Goal: Task Accomplishment & Management: Manage account settings

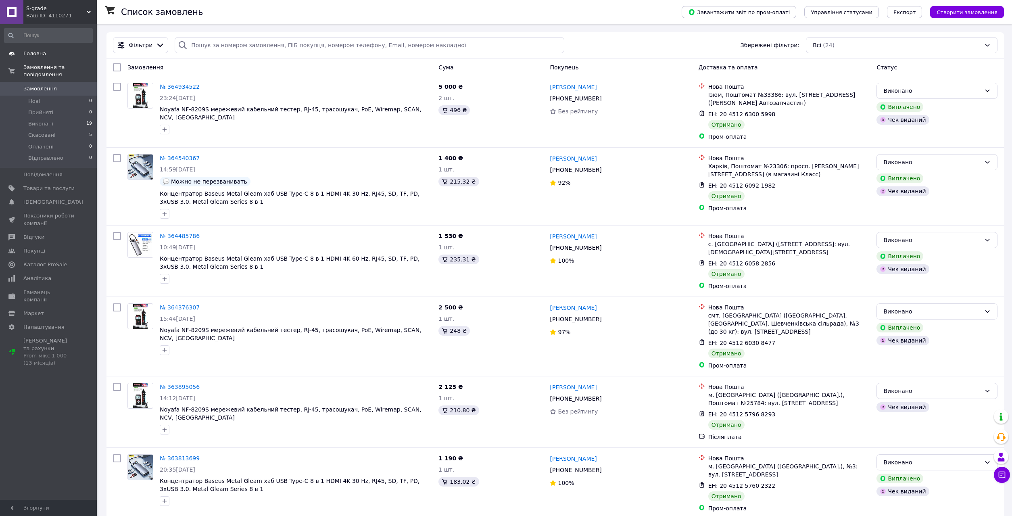
click at [36, 54] on span "Головна" at bounding box center [34, 53] width 23 height 7
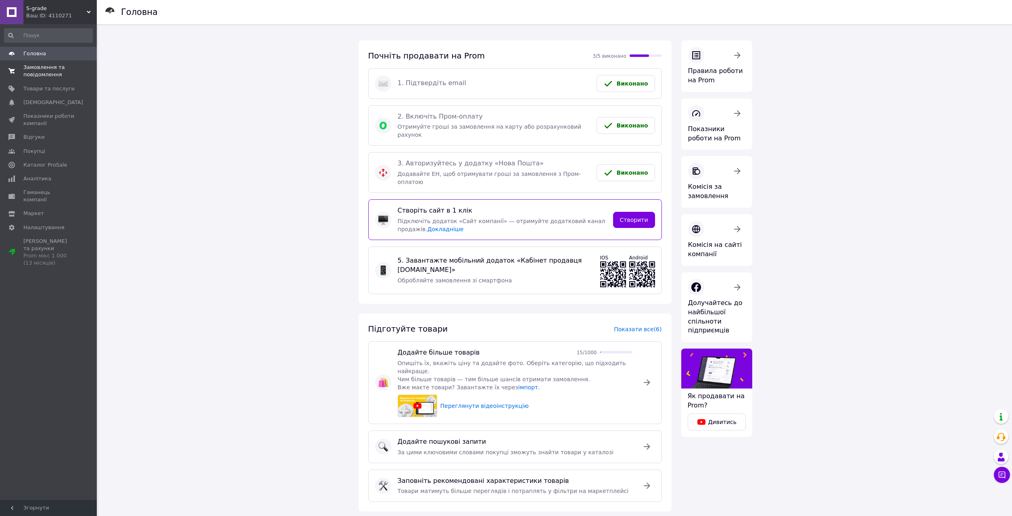
click at [40, 66] on span "Замовлення та повідомлення" at bounding box center [48, 71] width 51 height 15
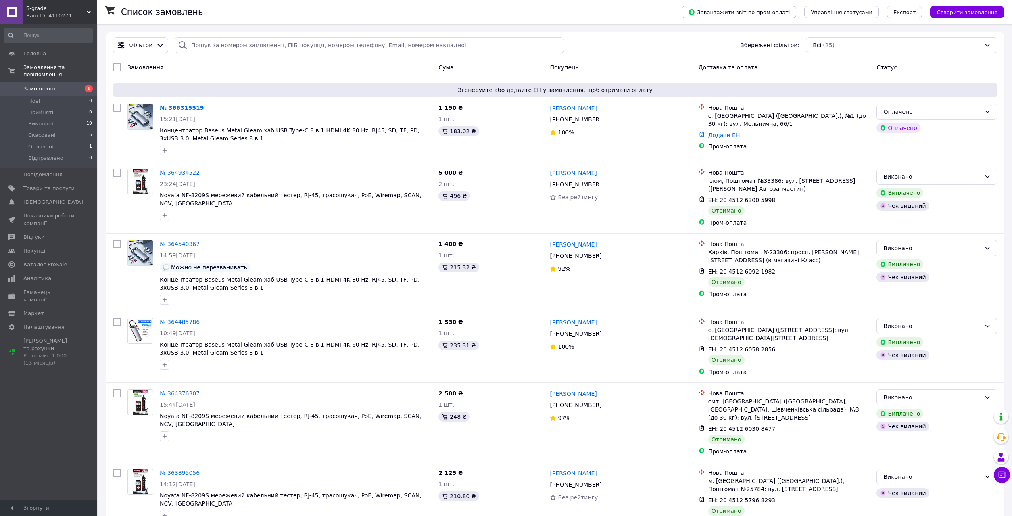
click at [932, 114] on div "Оплачено" at bounding box center [932, 111] width 98 height 9
click at [919, 127] on li "Прийнято" at bounding box center [937, 129] width 120 height 15
click at [201, 135] on span "Концентратор Baseus Metal Gleam хаб USB Type-C 8 в 1 HDMI 4K 30 Hz, RJ45, SD, T…" at bounding box center [296, 134] width 272 height 16
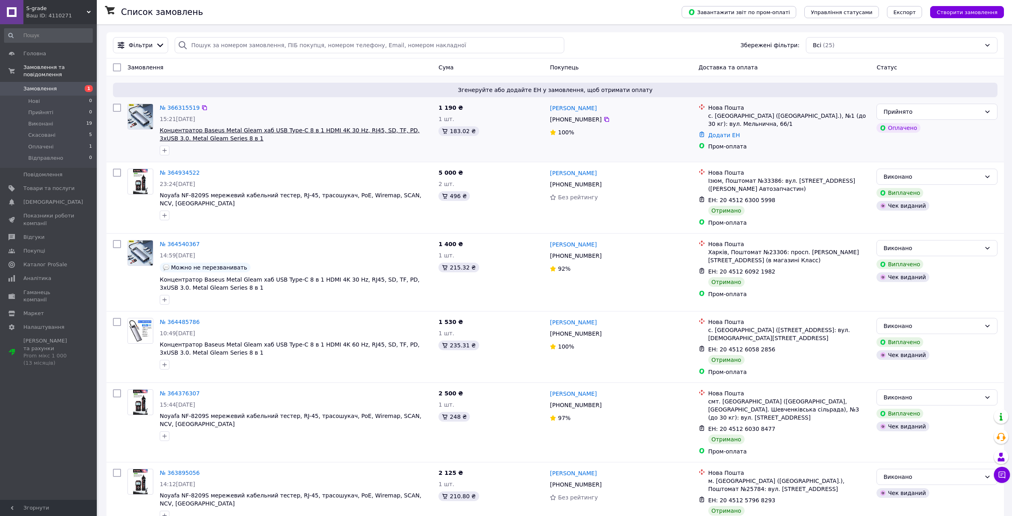
click at [196, 131] on span "Концентратор Baseus Metal Gleam хаб USB Type-C 8 в 1 HDMI 4K 30 Hz, RJ45, SD, T…" at bounding box center [290, 134] width 260 height 15
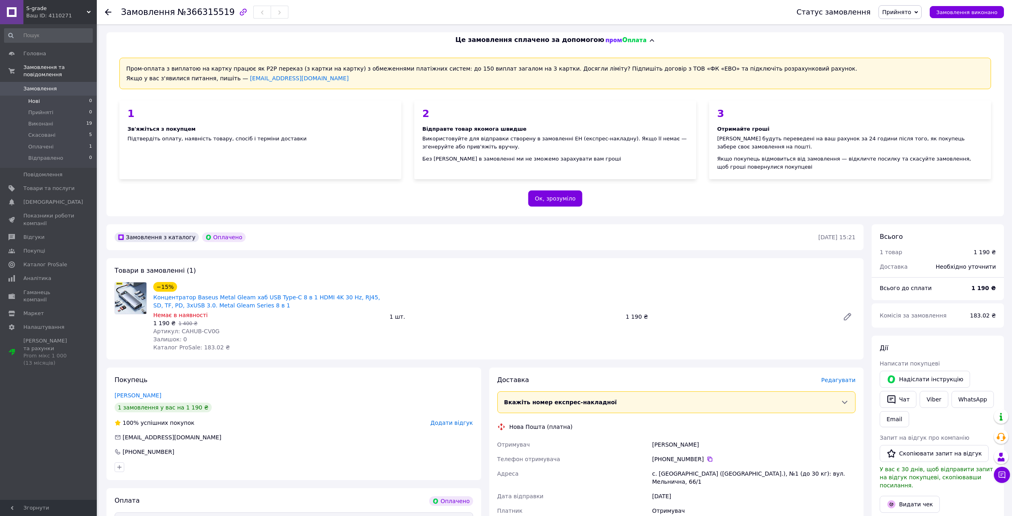
click at [55, 96] on li "Нові 0" at bounding box center [48, 101] width 97 height 11
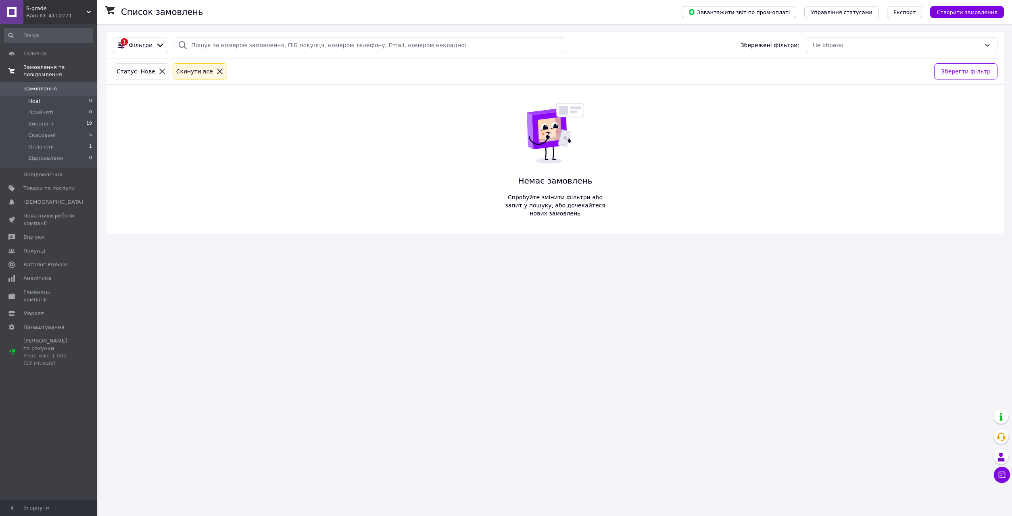
click at [40, 66] on span "Замовлення та повідомлення" at bounding box center [59, 71] width 73 height 15
click at [36, 53] on span "Головна" at bounding box center [34, 53] width 23 height 7
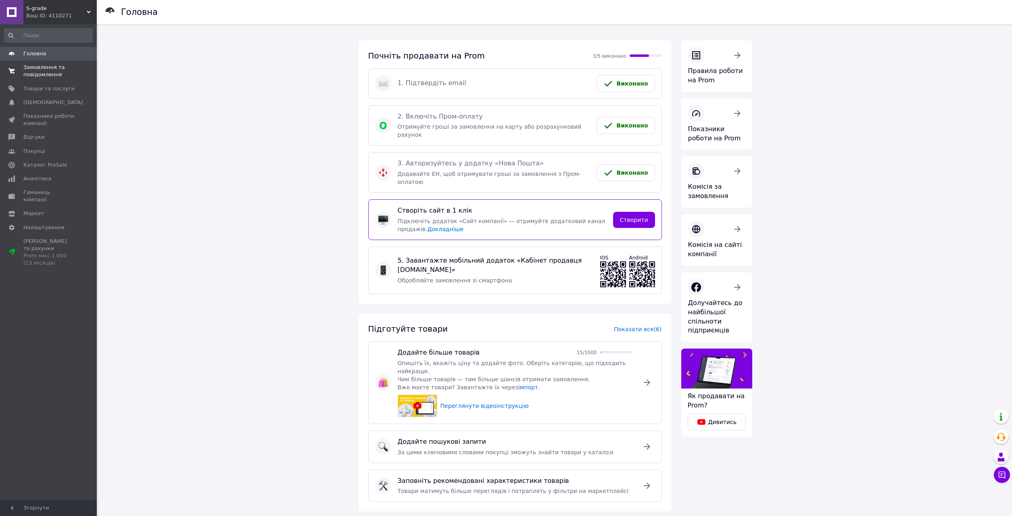
click at [48, 71] on span "Замовлення та повідомлення" at bounding box center [48, 71] width 51 height 15
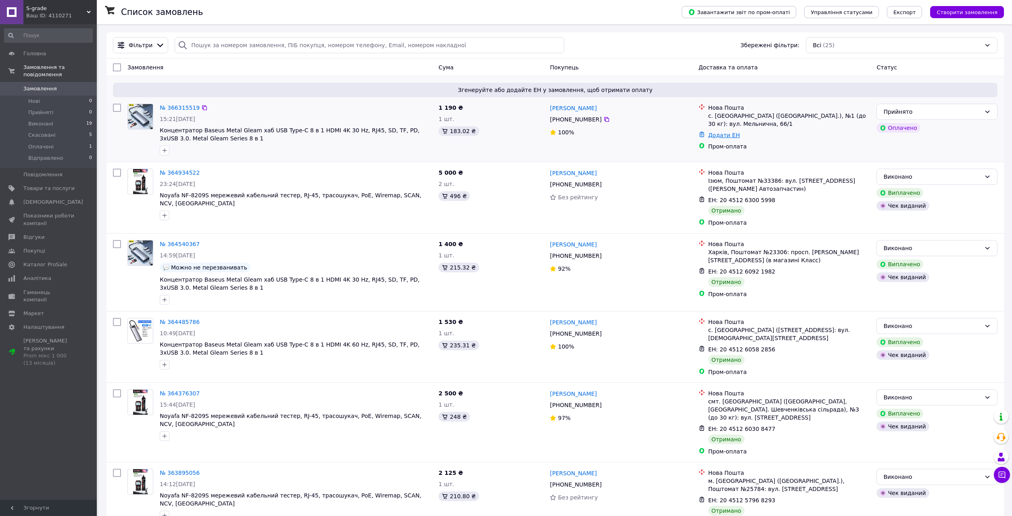
click at [718, 136] on link "Додати ЕН" at bounding box center [724, 135] width 32 height 6
click at [180, 107] on link "№ 366315519" at bounding box center [180, 107] width 40 height 6
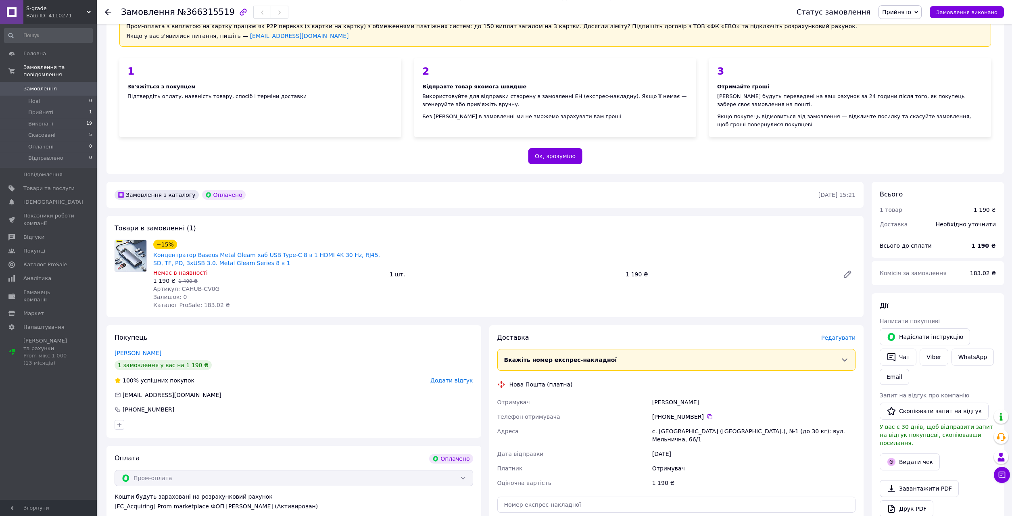
scroll to position [123, 0]
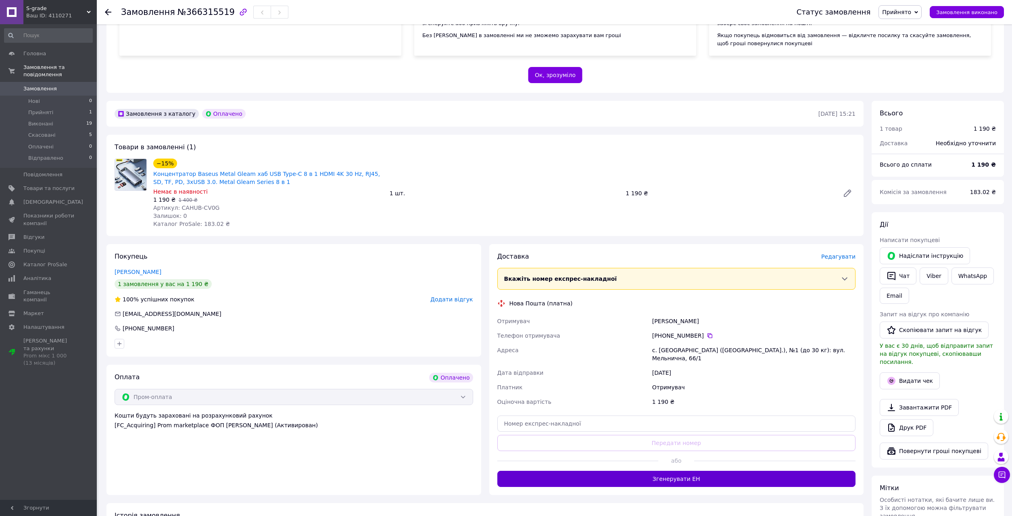
click at [645, 473] on button "Згенерувати ЕН" at bounding box center [676, 479] width 359 height 16
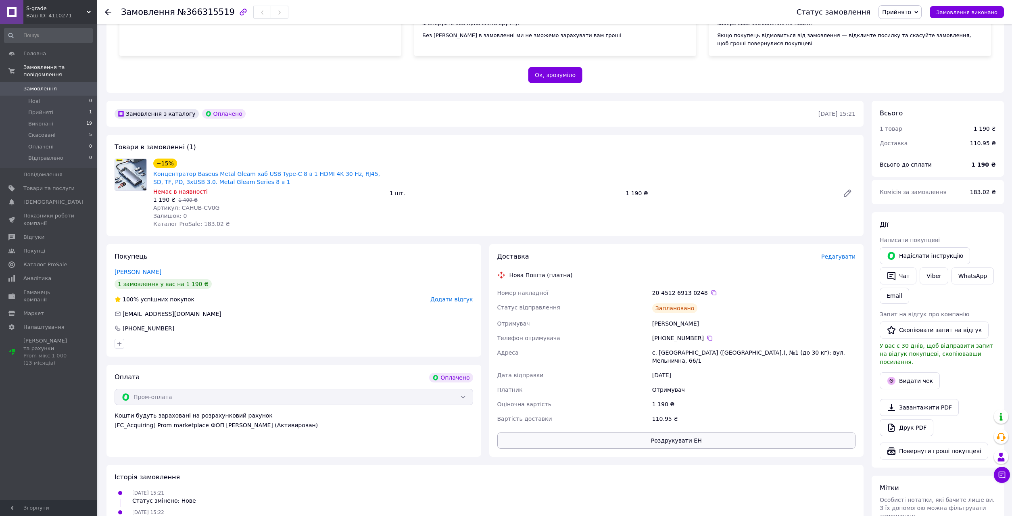
click at [692, 432] on button "Роздрукувати ЕН" at bounding box center [676, 440] width 359 height 16
